Goal: Transaction & Acquisition: Subscribe to service/newsletter

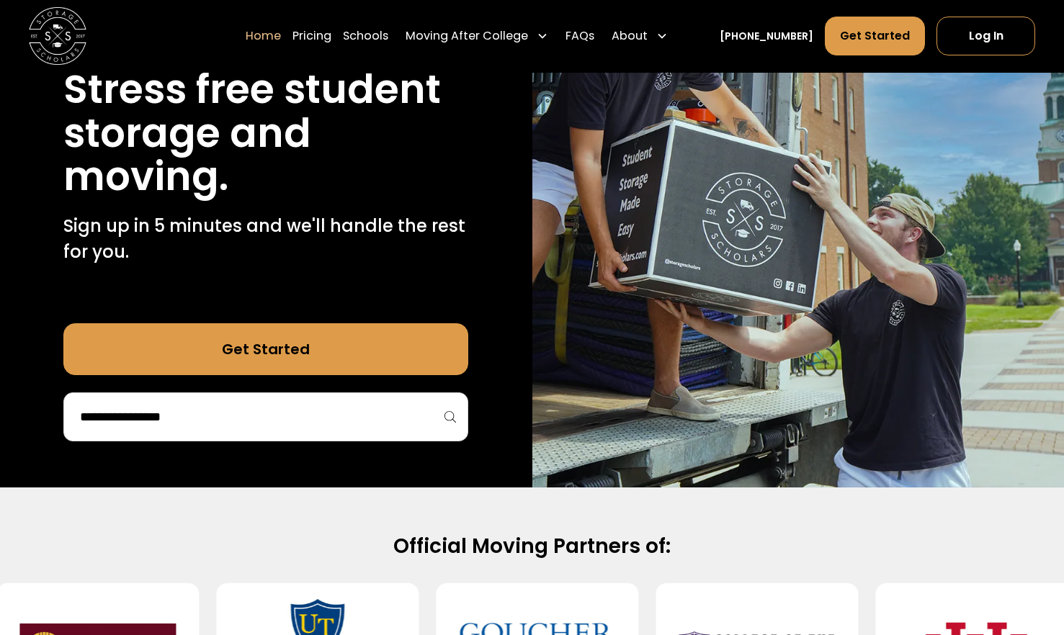
click at [268, 416] on input "search" at bounding box center [266, 417] width 375 height 24
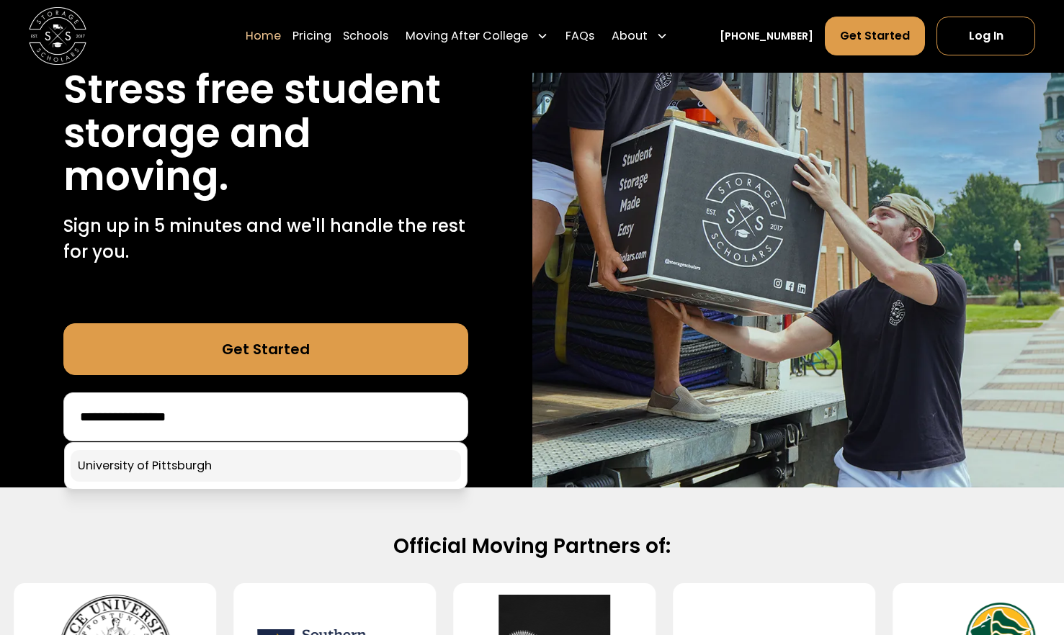
type input "**********"
click at [196, 474] on link at bounding box center [266, 466] width 390 height 32
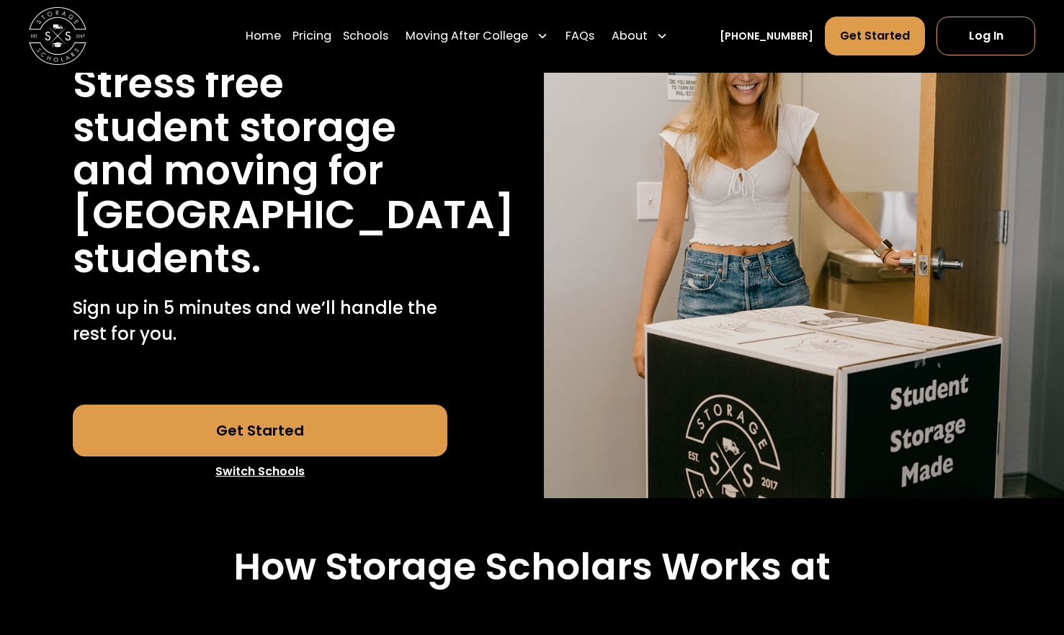
click at [305, 457] on link "Get Started" at bounding box center [260, 431] width 375 height 52
